Goal: Book appointment/travel/reservation

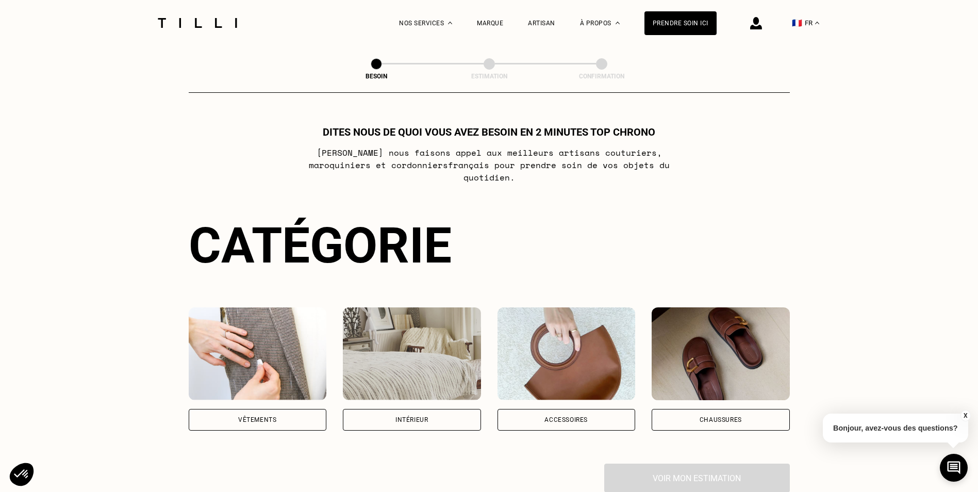
scroll to position [52, 0]
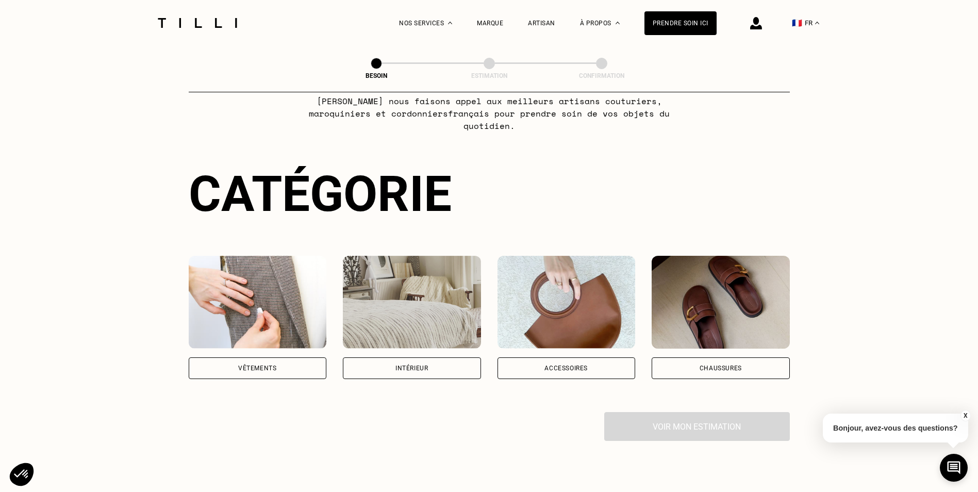
click at [251, 357] on div "Vêtements" at bounding box center [258, 368] width 138 height 22
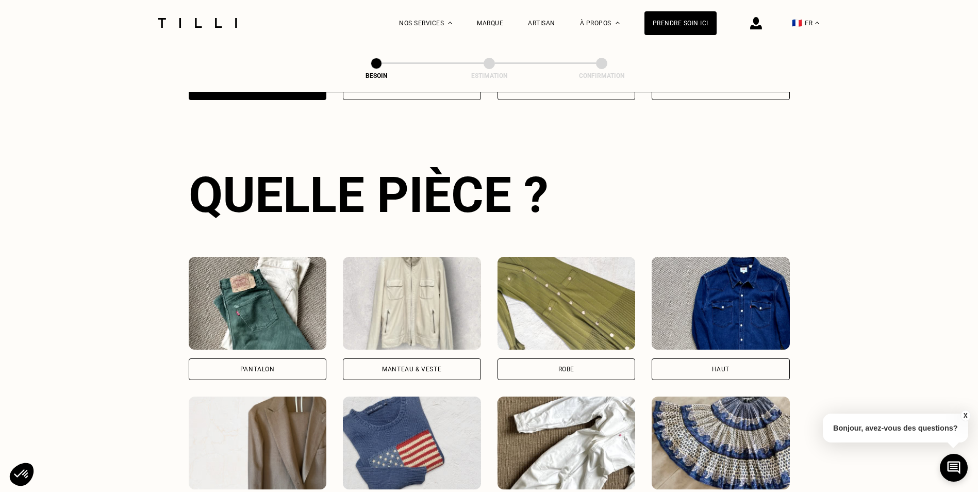
scroll to position [337, 0]
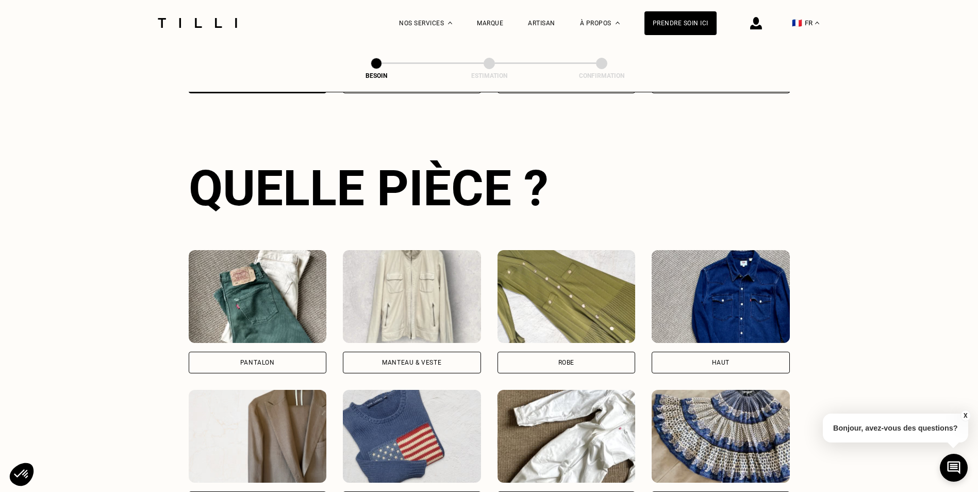
click at [236, 352] on div "Pantalon" at bounding box center [258, 363] width 138 height 22
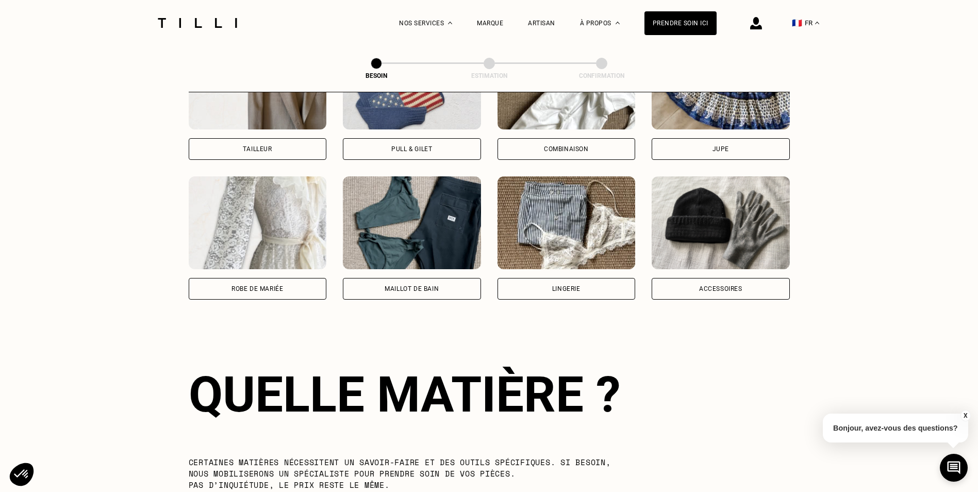
scroll to position [898, 0]
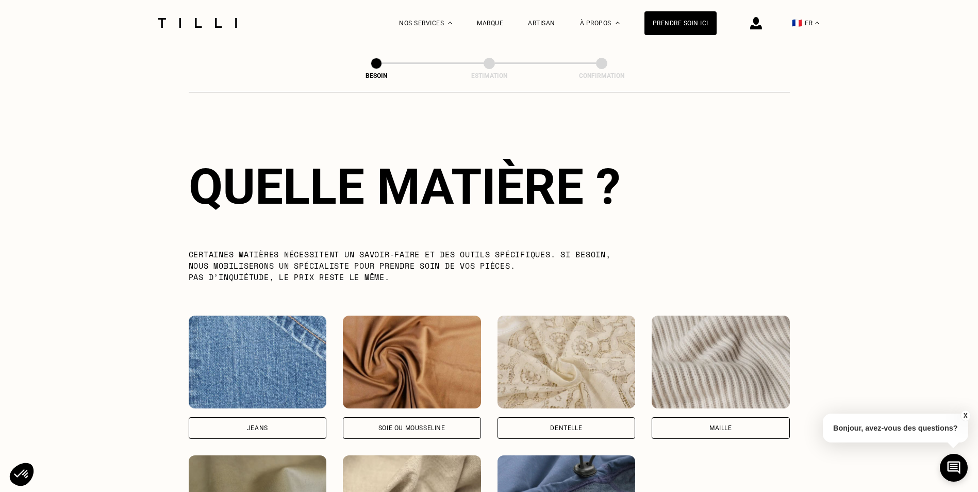
click at [243, 407] on div "Jeans" at bounding box center [258, 377] width 138 height 123
select select "FR"
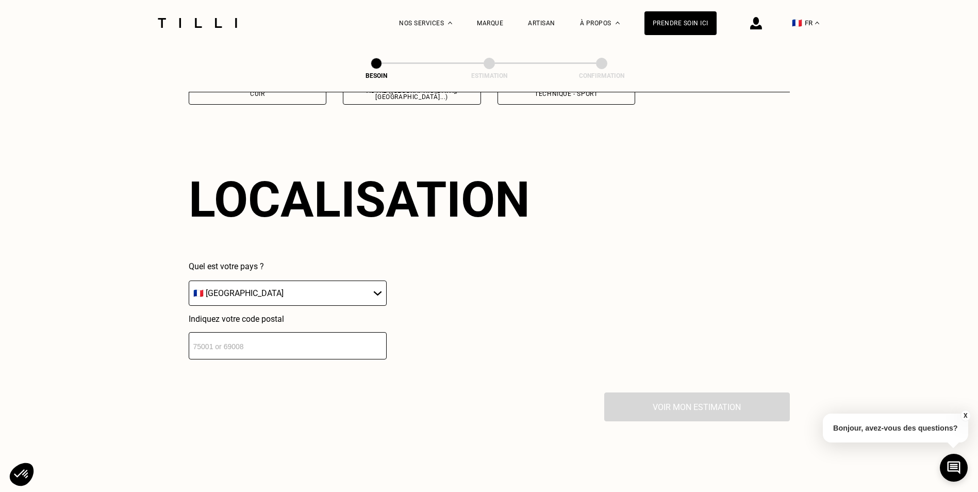
scroll to position [1387, 0]
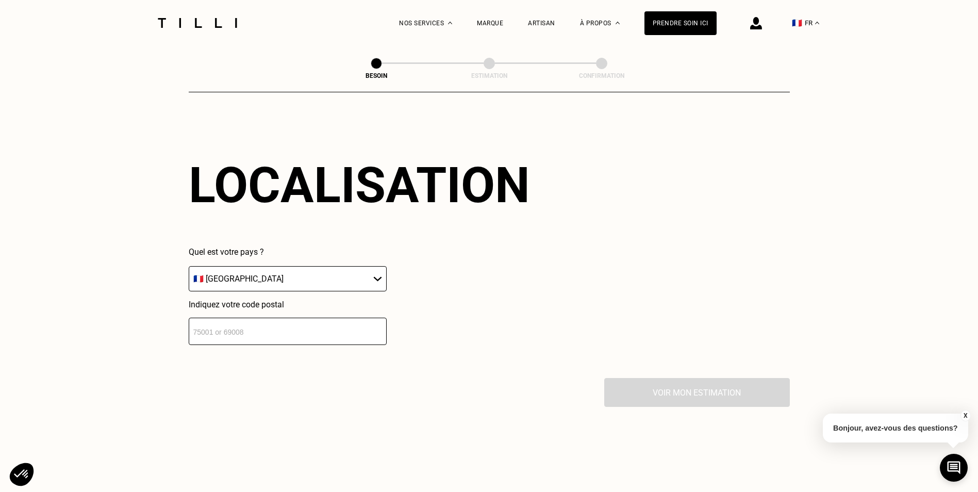
click at [309, 326] on input "number" at bounding box center [288, 331] width 198 height 27
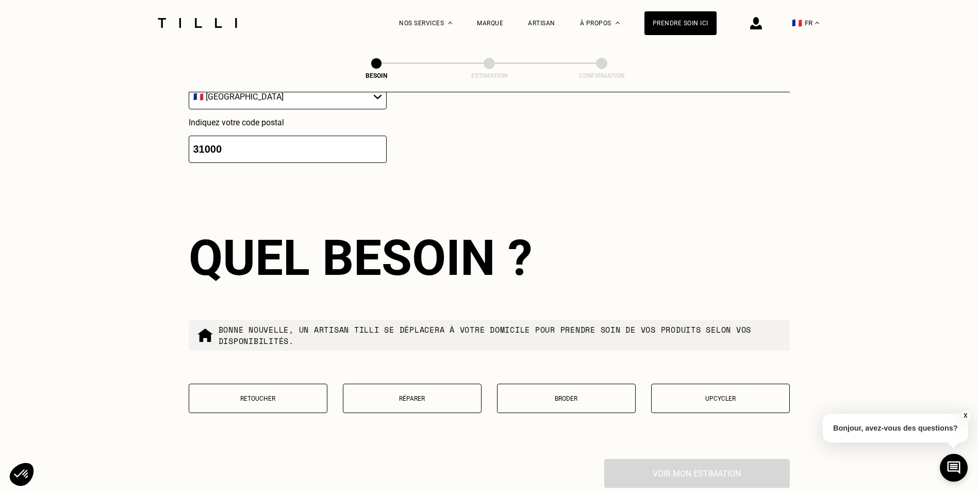
scroll to position [1643, 0]
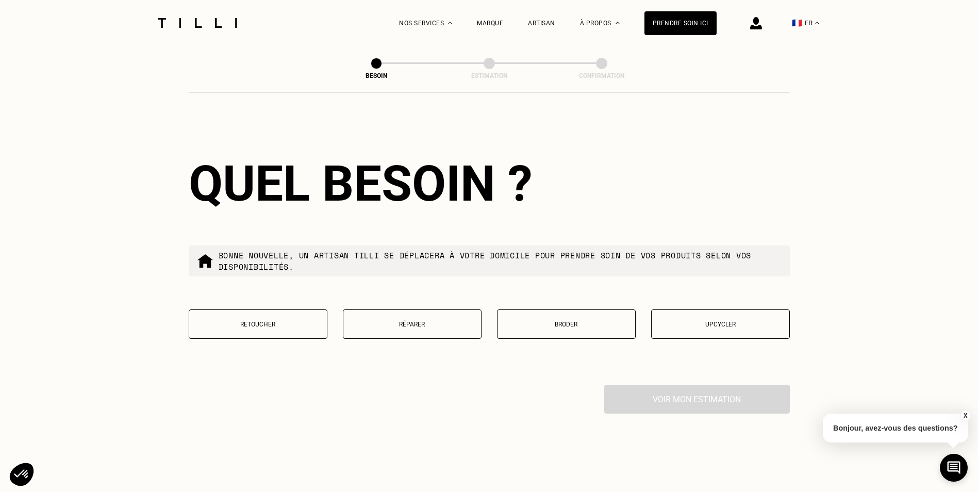
type input "31000"
click at [439, 321] on p "Réparer" at bounding box center [412, 324] width 127 height 7
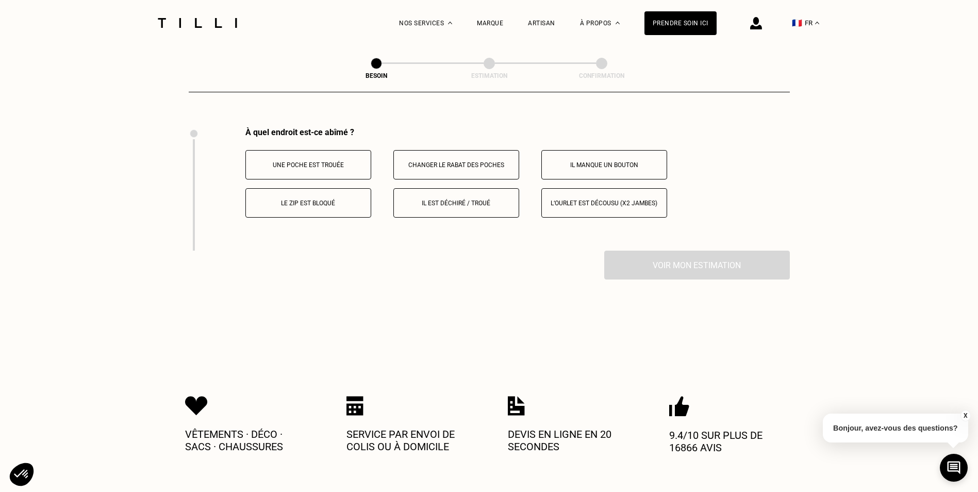
scroll to position [1908, 0]
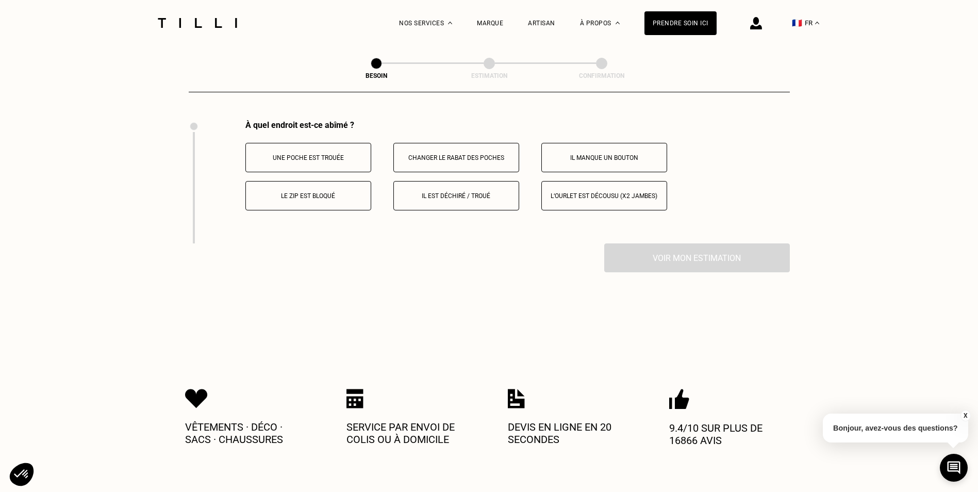
click at [304, 195] on button "Le zip est bloqué" at bounding box center [308, 195] width 126 height 29
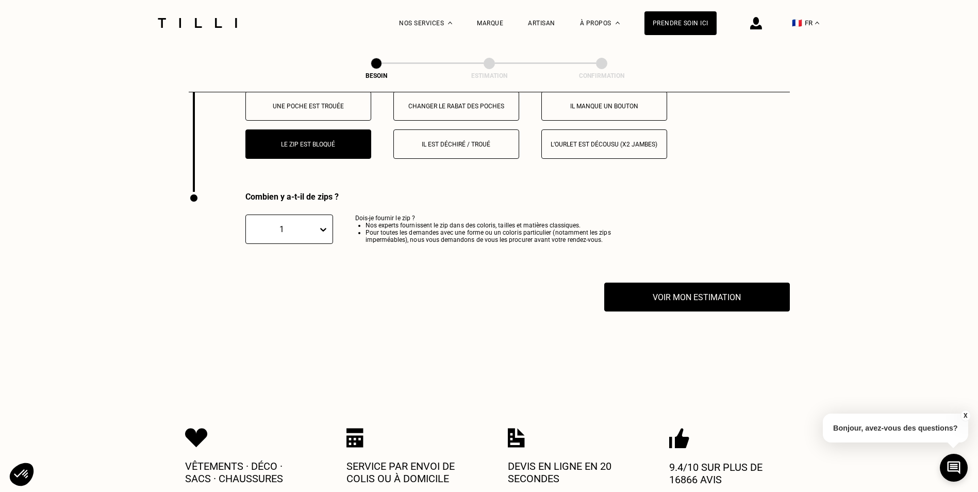
scroll to position [2031, 0]
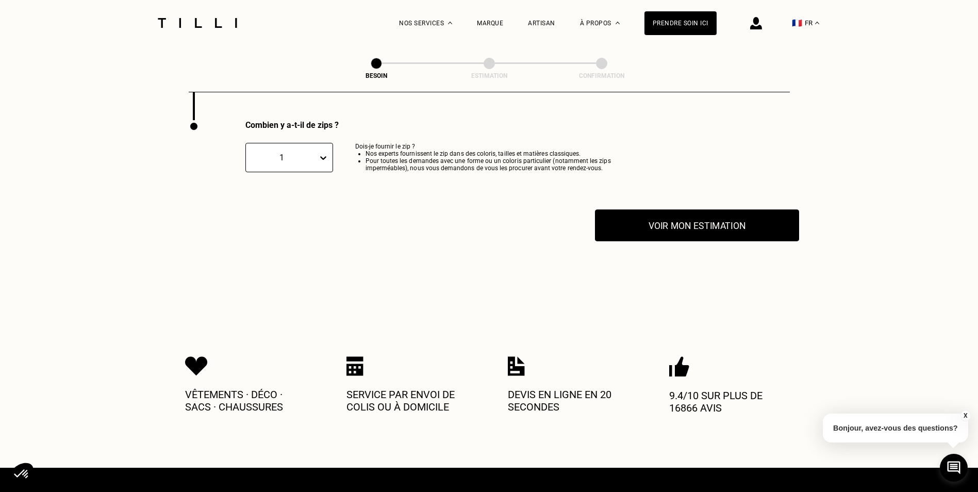
click at [698, 219] on button "Voir mon estimation" at bounding box center [697, 225] width 204 height 32
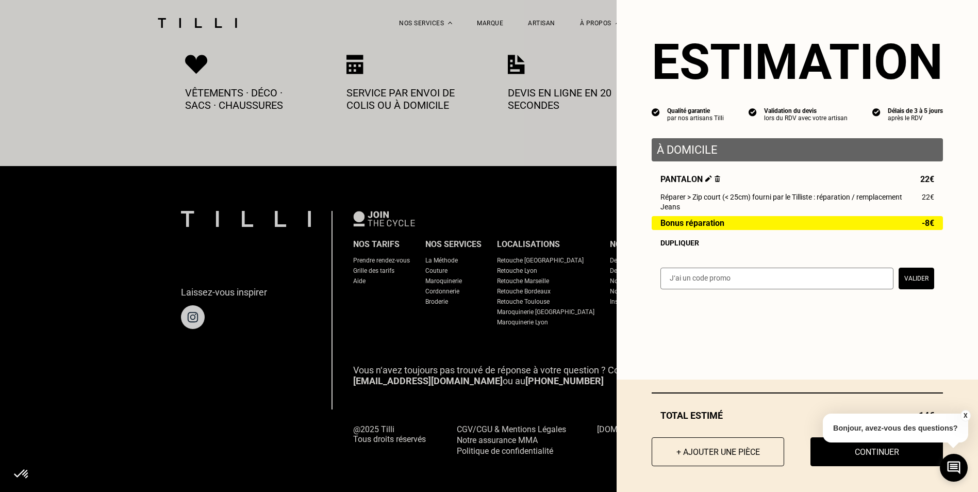
scroll to position [2337, 0]
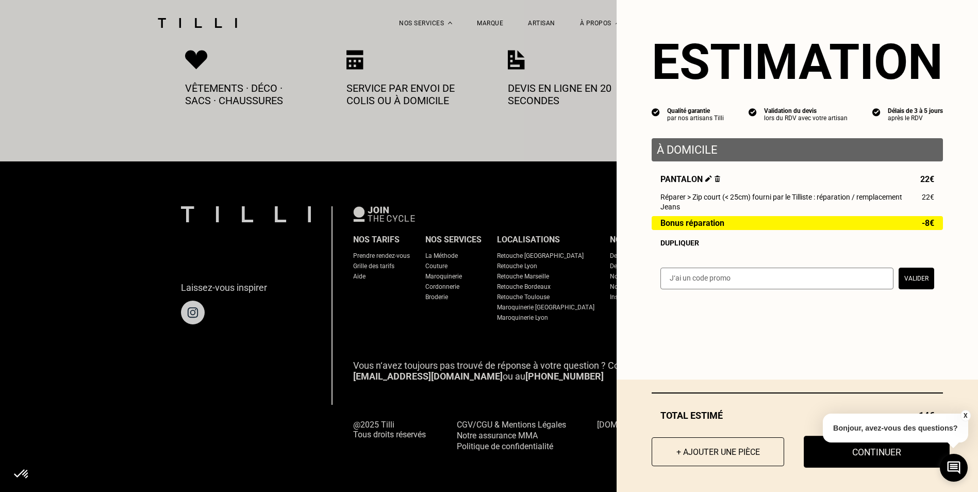
click at [871, 454] on button "Continuer" at bounding box center [877, 452] width 146 height 32
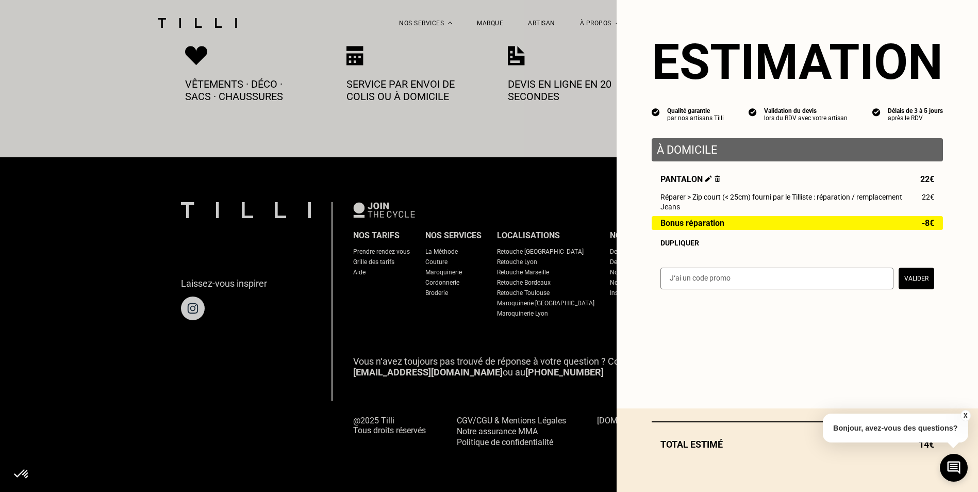
scroll to position [553, 0]
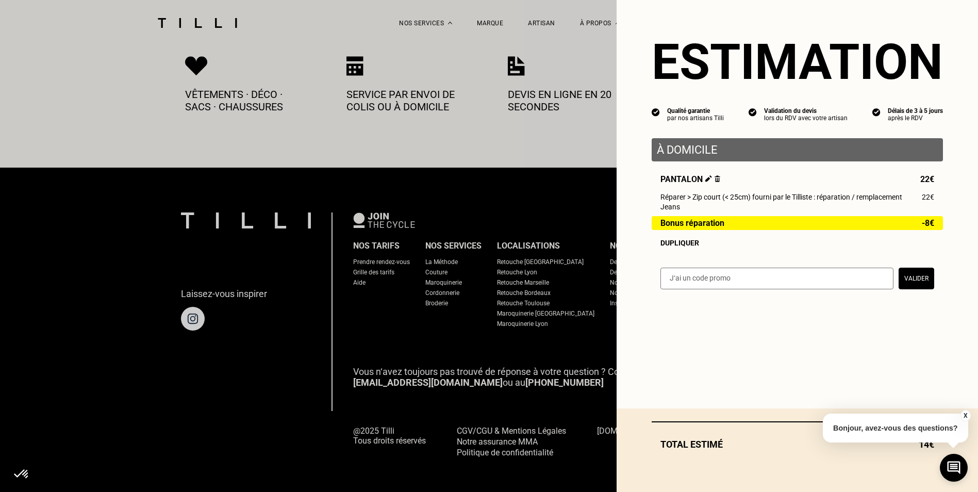
select select "FR"
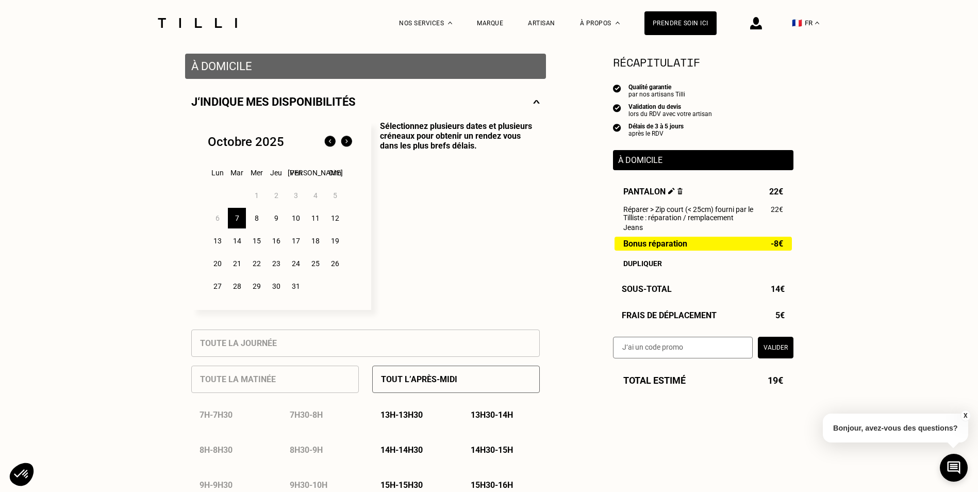
scroll to position [206, 0]
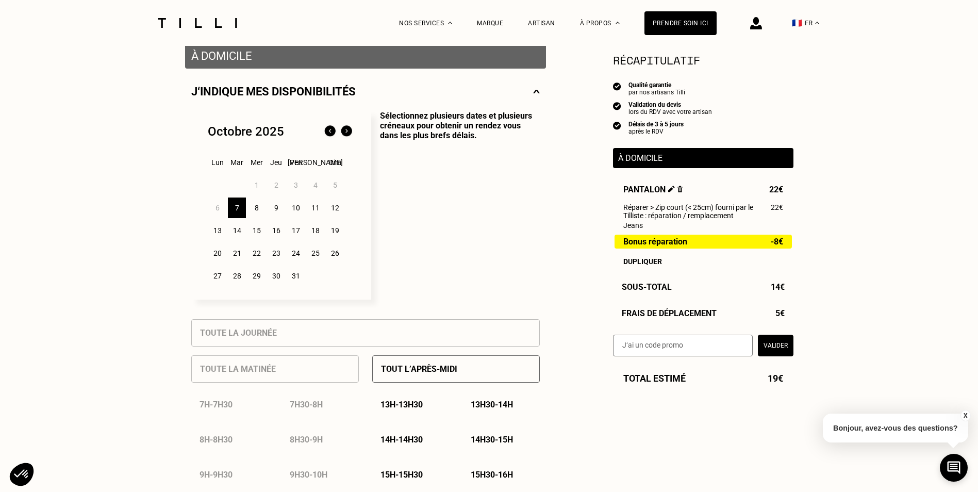
click at [262, 381] on div "Toute la matinée 7h - 7h30 7h30 - 8h 8h - 8h30 8h30 - 9h 9h - 9h30 9h30 - 10h 1…" at bounding box center [275, 470] width 168 height 246
click at [238, 235] on div "14" at bounding box center [237, 230] width 18 height 21
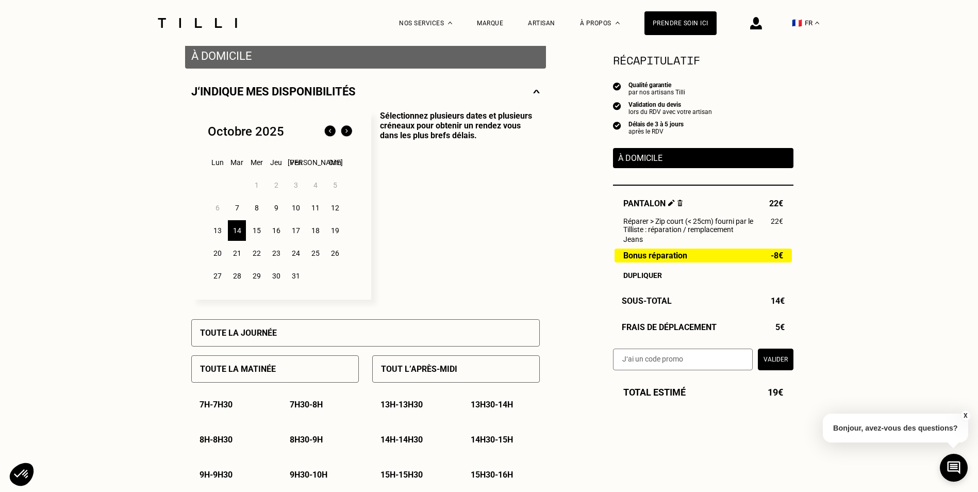
click at [253, 341] on div "Toute la journée" at bounding box center [365, 332] width 349 height 27
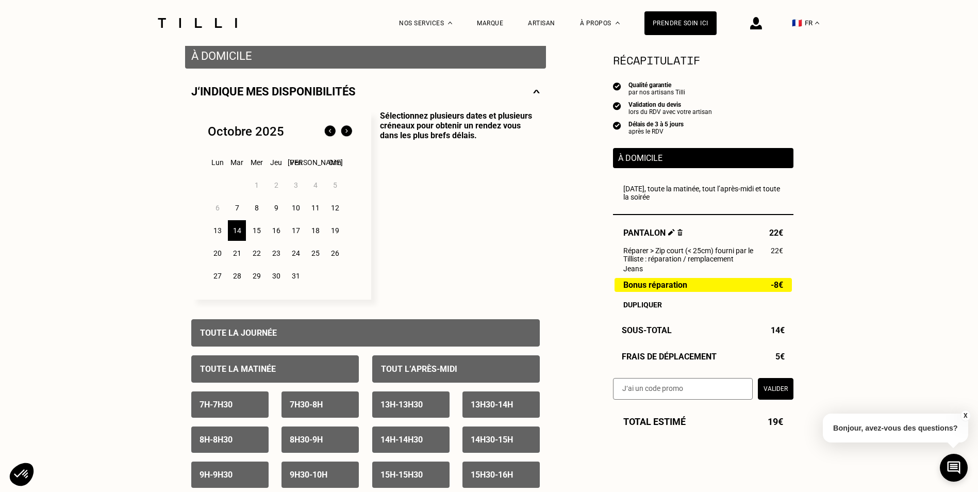
click at [257, 374] on p "Toute la matinée" at bounding box center [238, 369] width 76 height 10
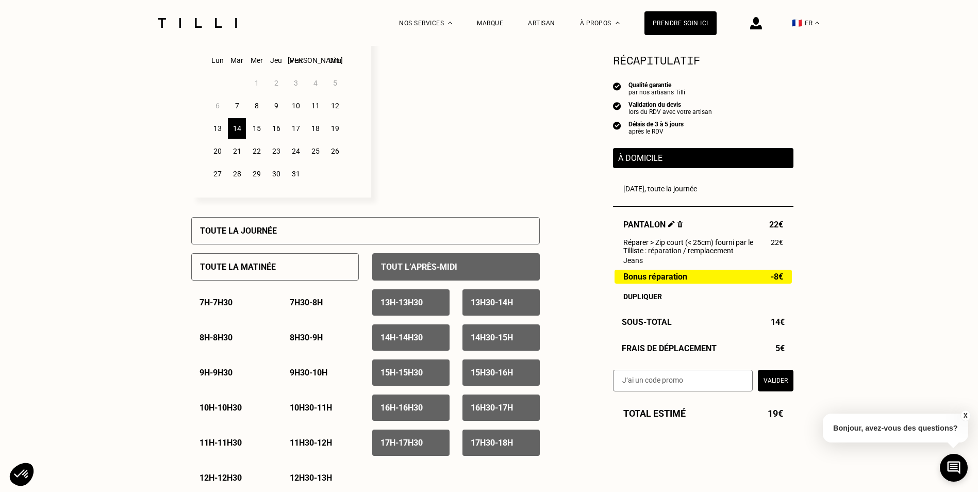
scroll to position [309, 0]
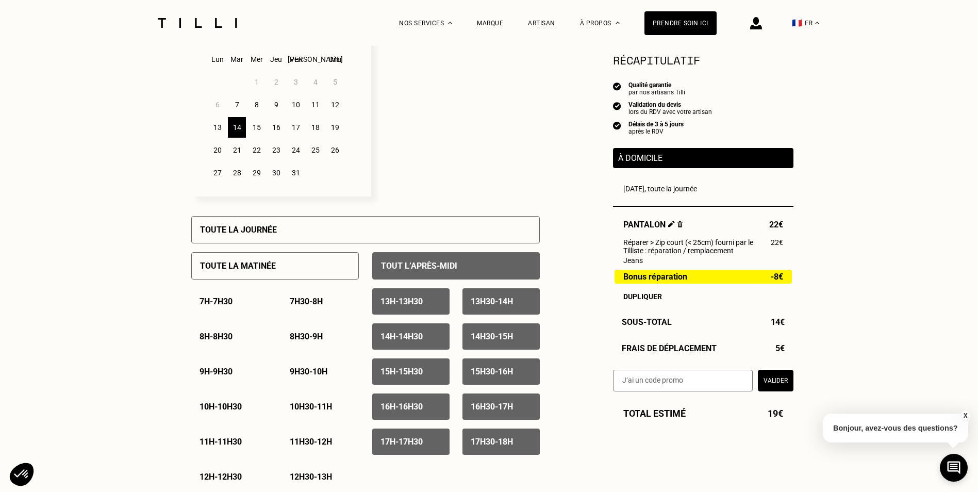
click at [226, 375] on p "9h - 9h30" at bounding box center [216, 372] width 33 height 10
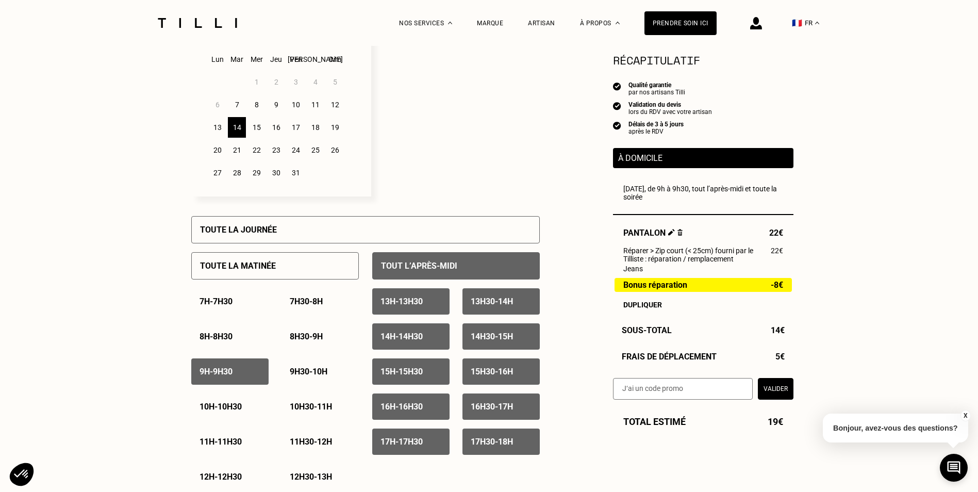
click at [284, 268] on div "Toute la matinée" at bounding box center [275, 265] width 168 height 27
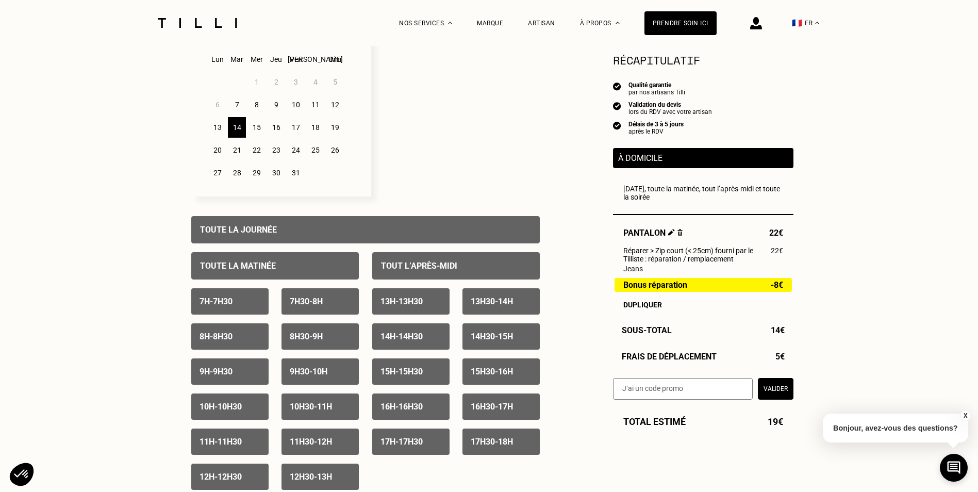
click at [224, 269] on p "Toute la matinée" at bounding box center [238, 266] width 76 height 10
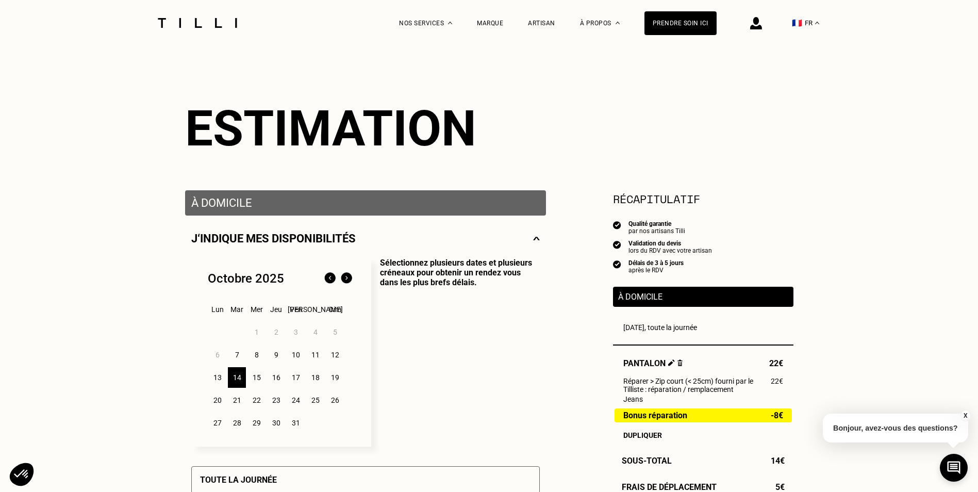
scroll to position [0, 0]
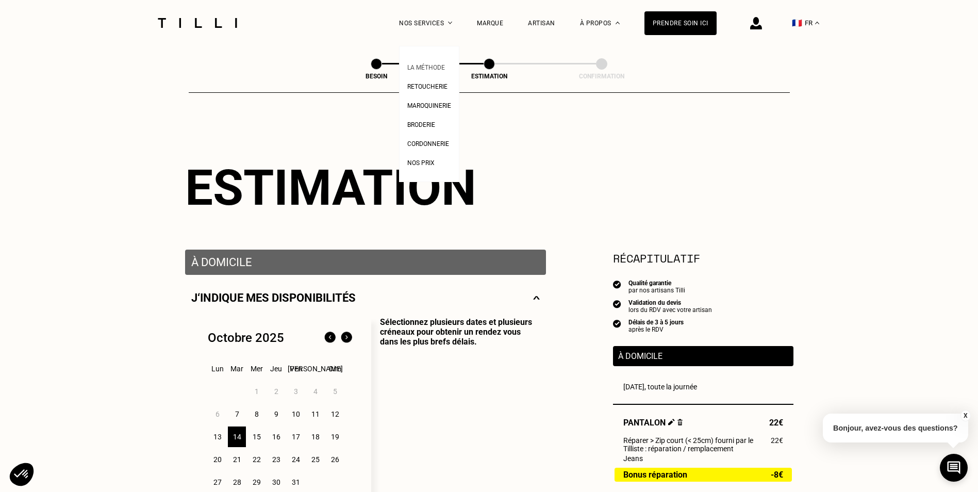
click at [435, 66] on span "La Méthode" at bounding box center [426, 67] width 38 height 7
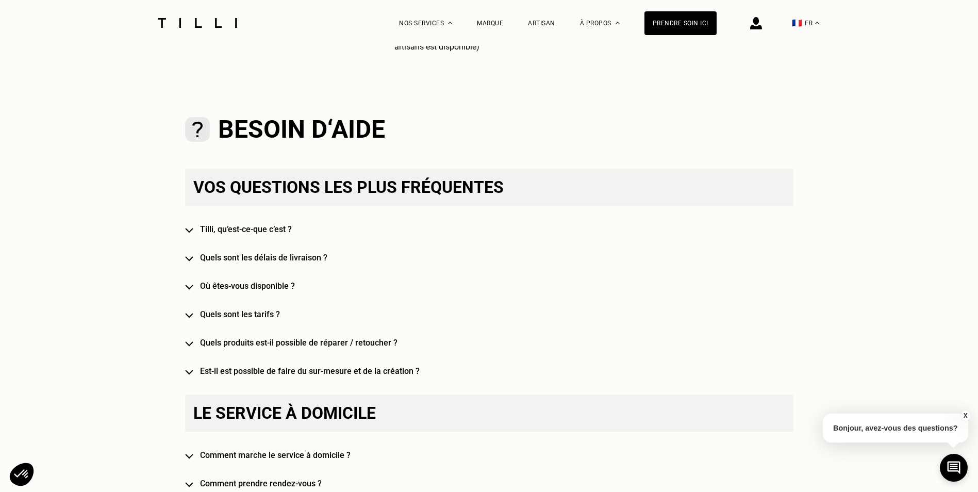
scroll to position [516, 0]
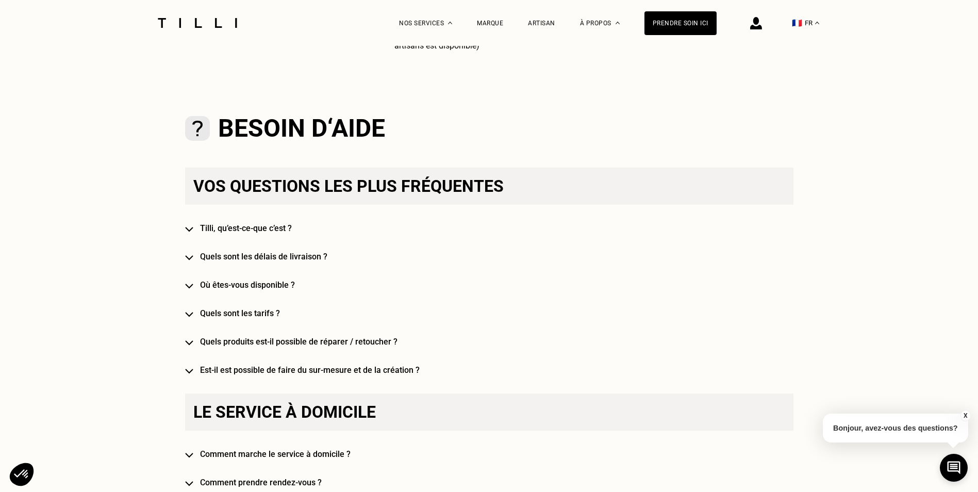
click at [282, 257] on h4 "Quels sont les délais de livraison ?" at bounding box center [504, 257] width 609 height 10
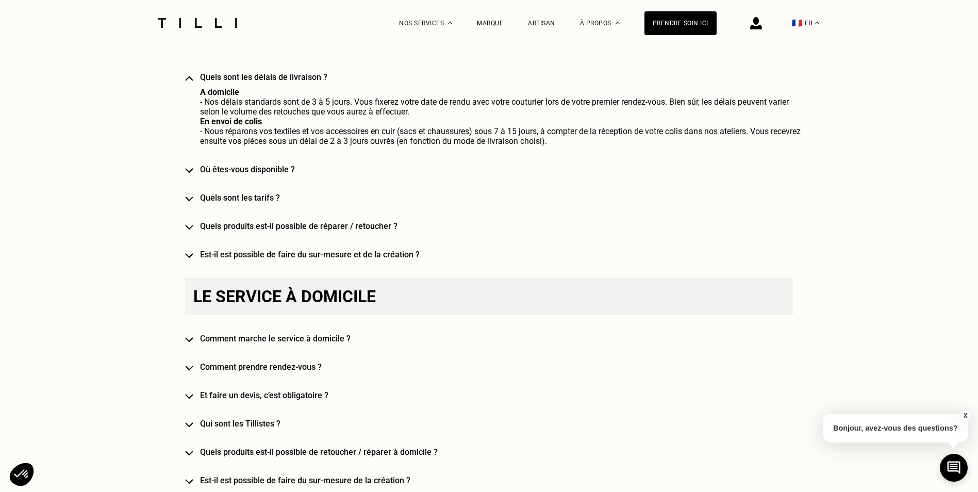
scroll to position [722, 0]
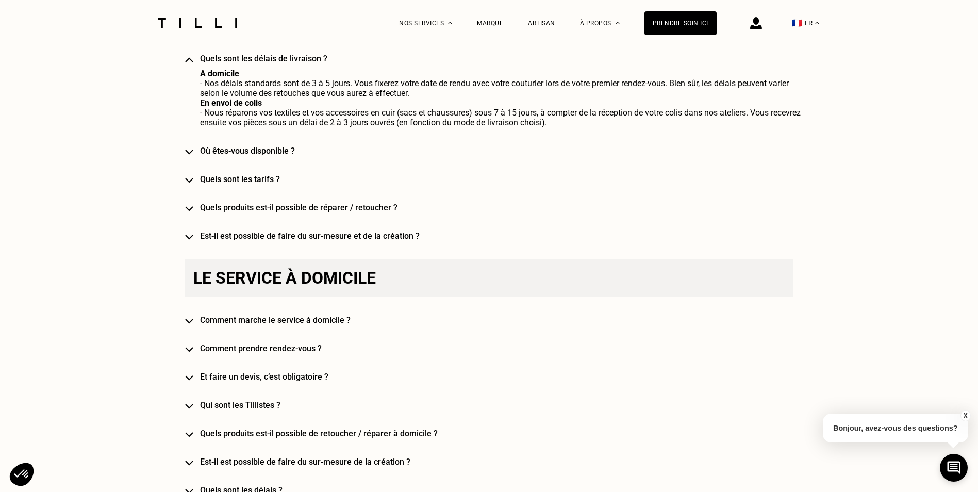
click at [336, 323] on h4 "Comment marche le service à domicile ?" at bounding box center [504, 320] width 609 height 10
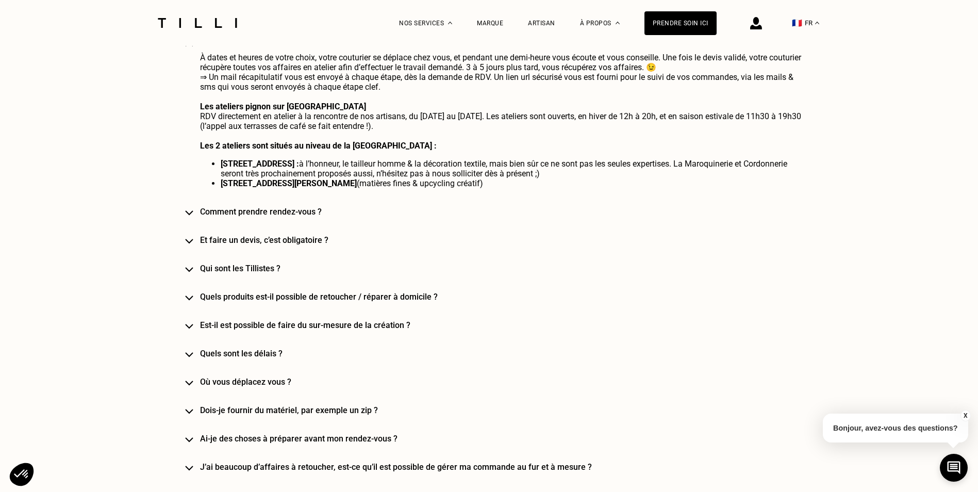
scroll to position [1031, 0]
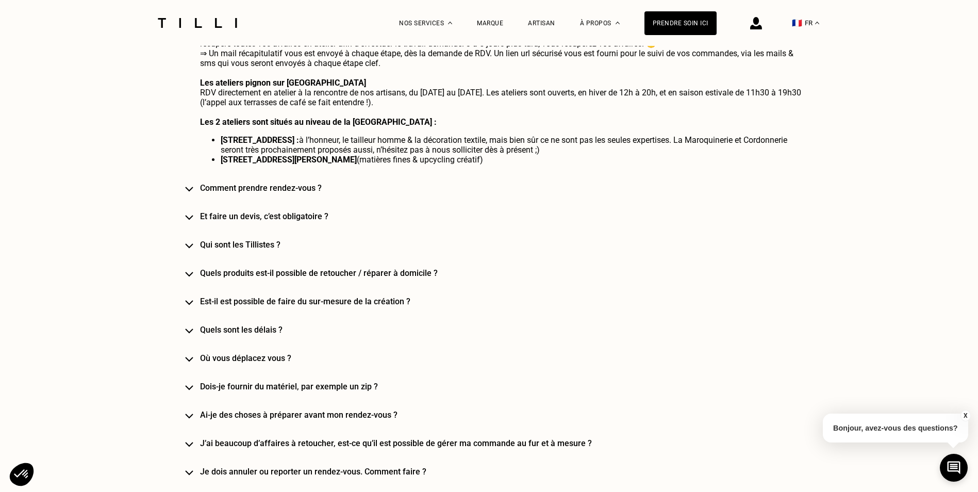
click at [269, 363] on h4 "Où vous déplacez vous ?" at bounding box center [504, 358] width 609 height 10
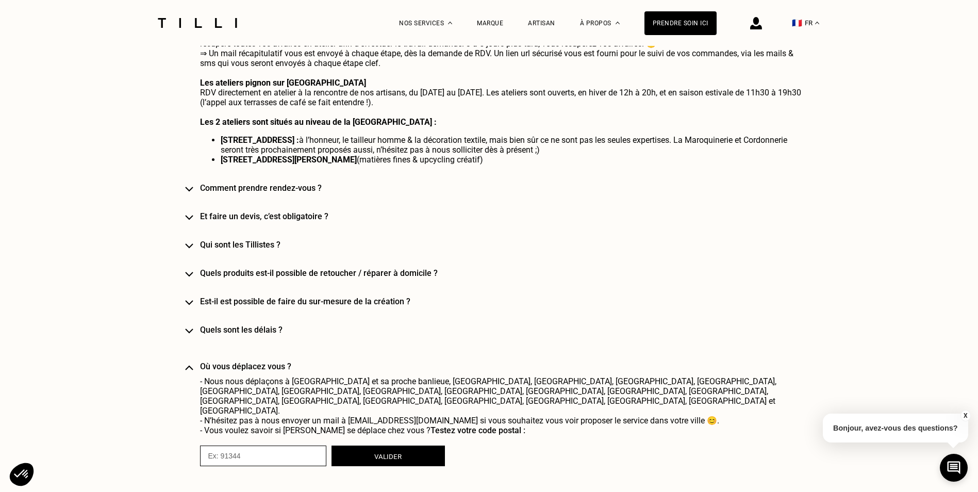
scroll to position [1083, 0]
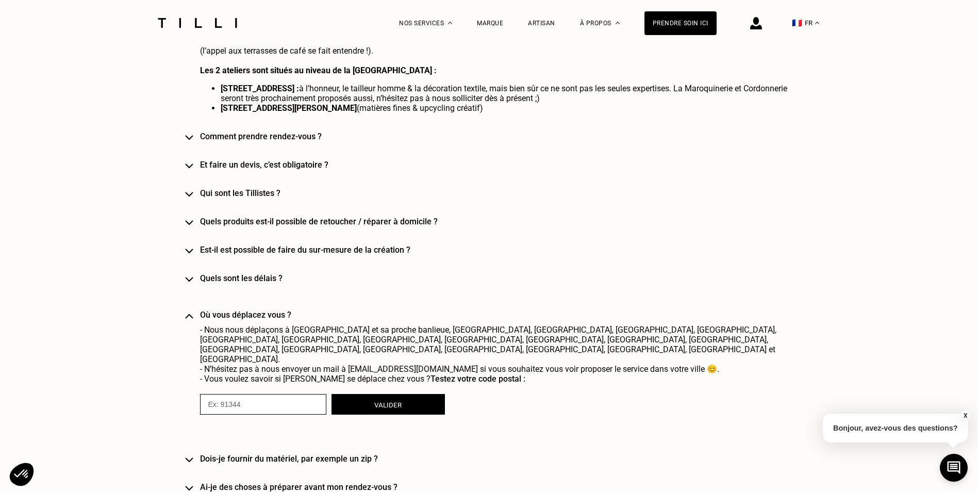
click at [253, 397] on input "numeric" at bounding box center [263, 404] width 126 height 21
drag, startPoint x: 379, startPoint y: 390, endPoint x: 383, endPoint y: 393, distance: 5.6
click at [379, 394] on button "Valider" at bounding box center [388, 404] width 113 height 21
click at [237, 394] on input "numeric" at bounding box center [263, 404] width 126 height 21
click at [403, 394] on button "Valider" at bounding box center [388, 404] width 113 height 21
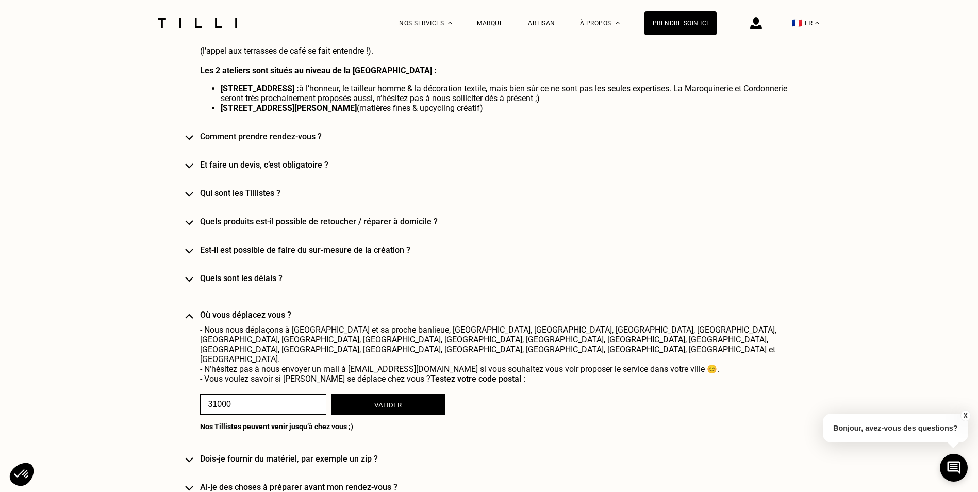
drag, startPoint x: 260, startPoint y: 395, endPoint x: 227, endPoint y: 389, distance: 33.4
click at [227, 394] on input "numeric" at bounding box center [263, 404] width 126 height 21
type input "31520"
click at [400, 394] on button "Valider" at bounding box center [388, 404] width 113 height 21
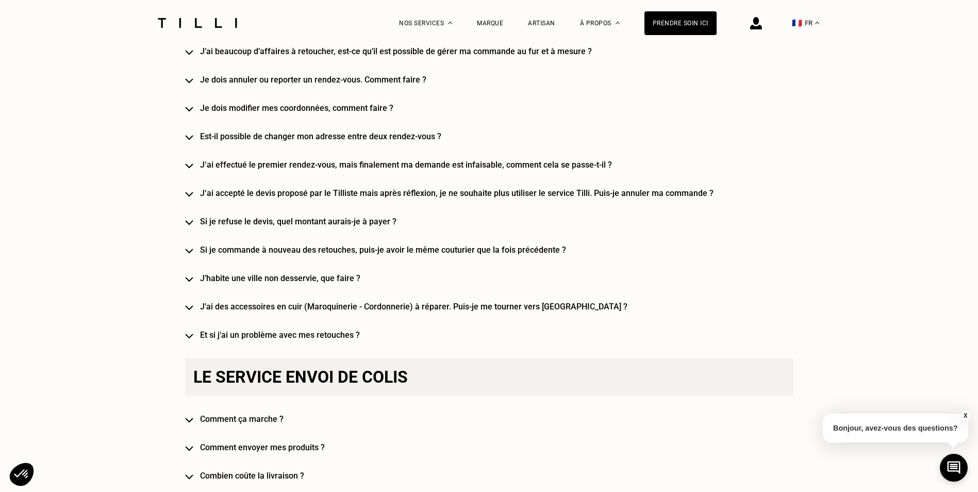
scroll to position [1599, 0]
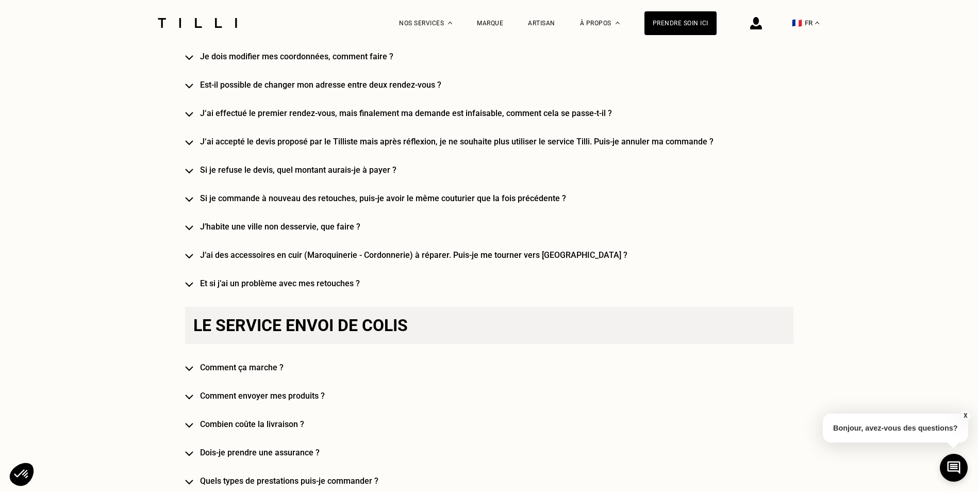
click at [255, 363] on h4 "Comment ça marche ?" at bounding box center [504, 368] width 609 height 10
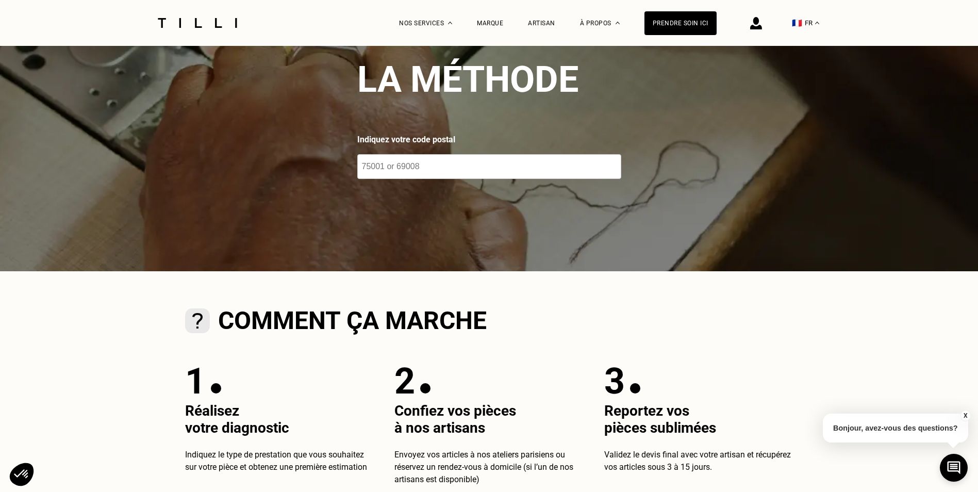
scroll to position [0, 0]
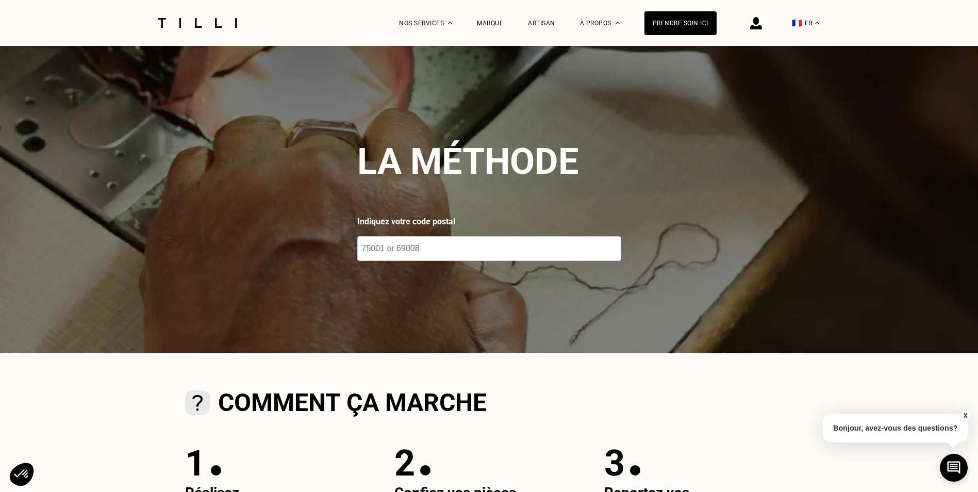
click at [389, 253] on input "number" at bounding box center [489, 248] width 264 height 25
type input "31520"
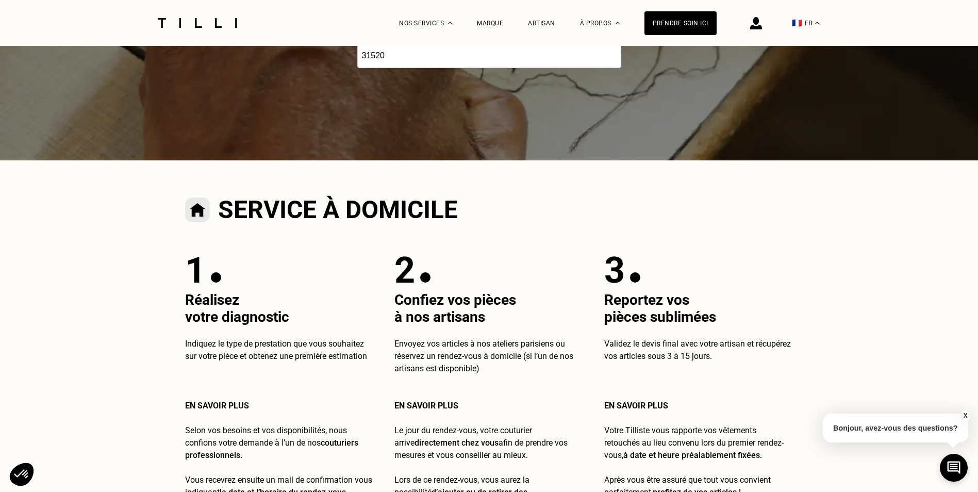
scroll to position [311, 0]
